Goal: Task Accomplishment & Management: Manage account settings

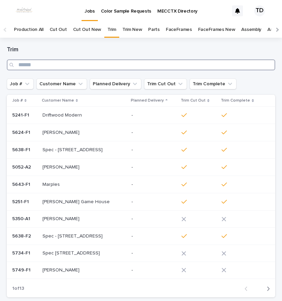
click at [45, 68] on input "Search" at bounding box center [141, 64] width 268 height 11
click at [30, 65] on input "Search" at bounding box center [141, 64] width 268 height 11
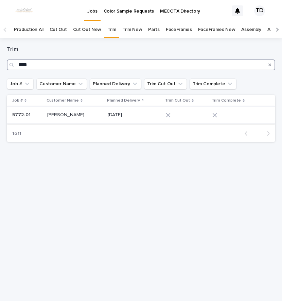
type input "****"
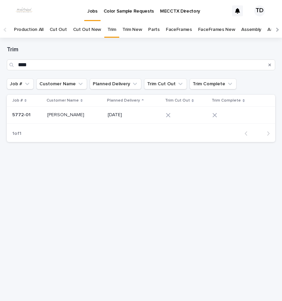
click at [170, 113] on div at bounding box center [183, 115] width 34 height 5
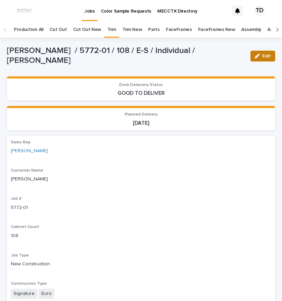
click at [262, 58] on span "Edit" at bounding box center [266, 56] width 8 height 5
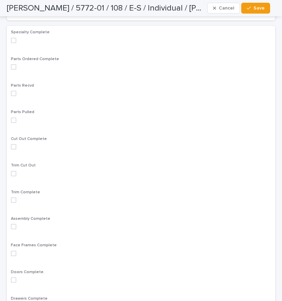
scroll to position [407, 0]
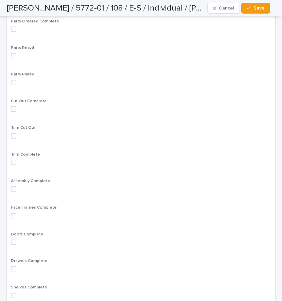
click at [15, 135] on span at bounding box center [13, 135] width 5 height 5
click at [253, 8] on div "button" at bounding box center [249, 8] width 7 height 5
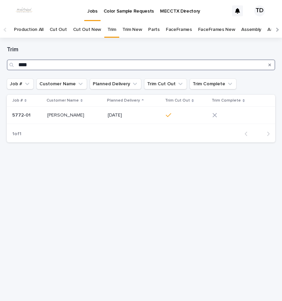
click at [245, 65] on input "****" at bounding box center [141, 64] width 268 height 11
type input "*"
type input "****"
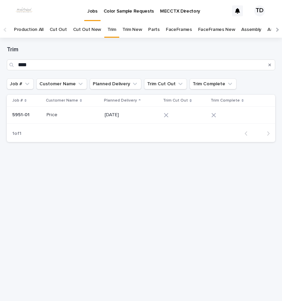
click at [174, 115] on div at bounding box center [181, 115] width 34 height 5
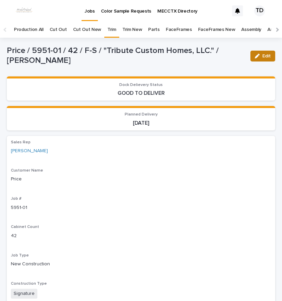
click at [253, 53] on button "Edit" at bounding box center [262, 56] width 25 height 11
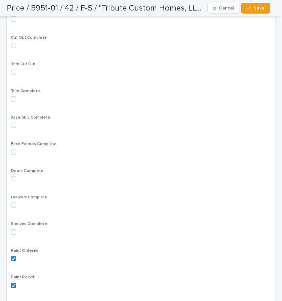
scroll to position [475, 0]
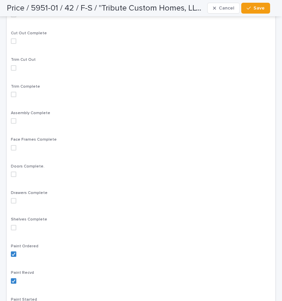
click at [11, 68] on div "Specialty Complete Parts Ordered Complete Parts Recvd Parts Pulled Cut Out Comp…" at bounding box center [141, 172] width 268 height 505
click at [13, 69] on span at bounding box center [13, 67] width 5 height 5
click at [257, 11] on button "Save" at bounding box center [255, 8] width 29 height 11
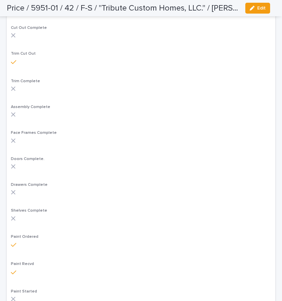
scroll to position [453, 0]
